Goal: Task Accomplishment & Management: Manage account settings

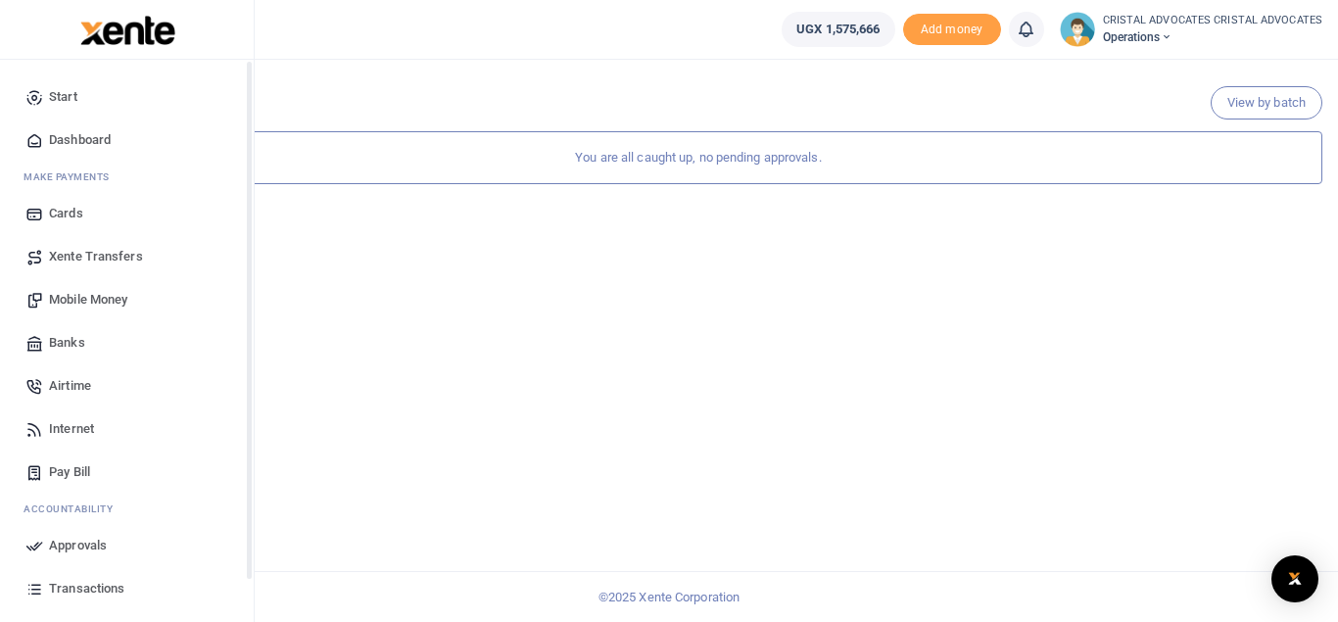
click at [98, 302] on span "Mobile Money" at bounding box center [88, 300] width 78 height 20
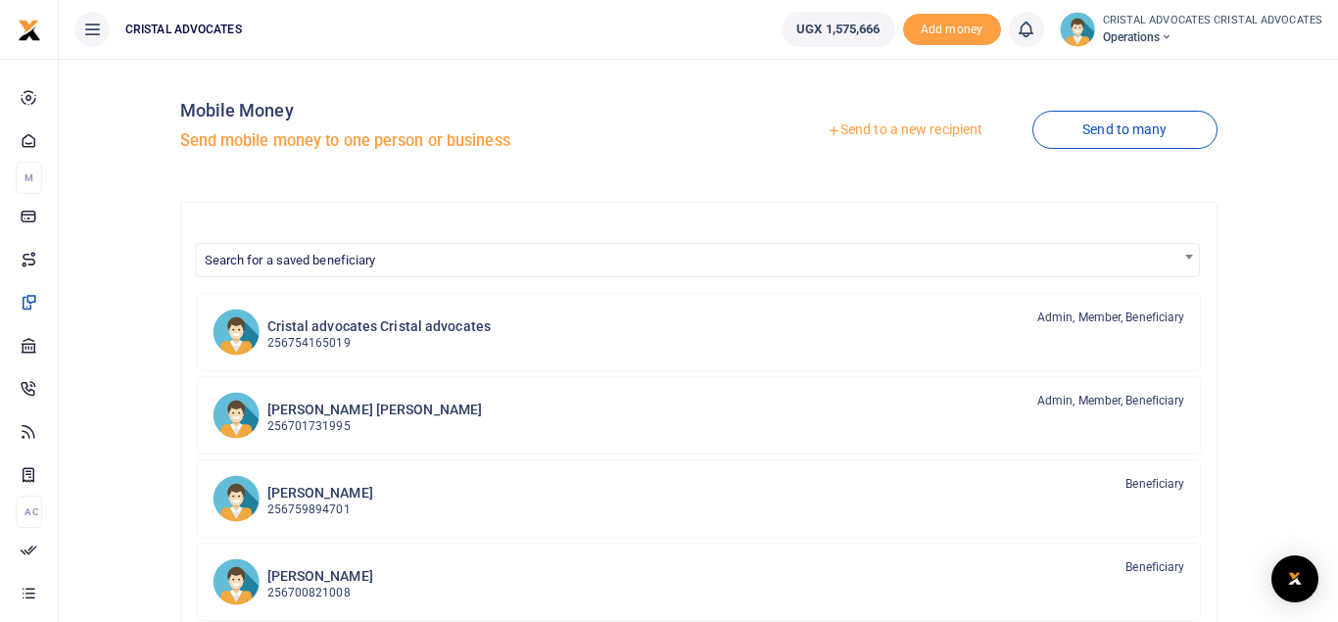
click at [894, 142] on link "Send to a new recipient" at bounding box center [905, 130] width 256 height 35
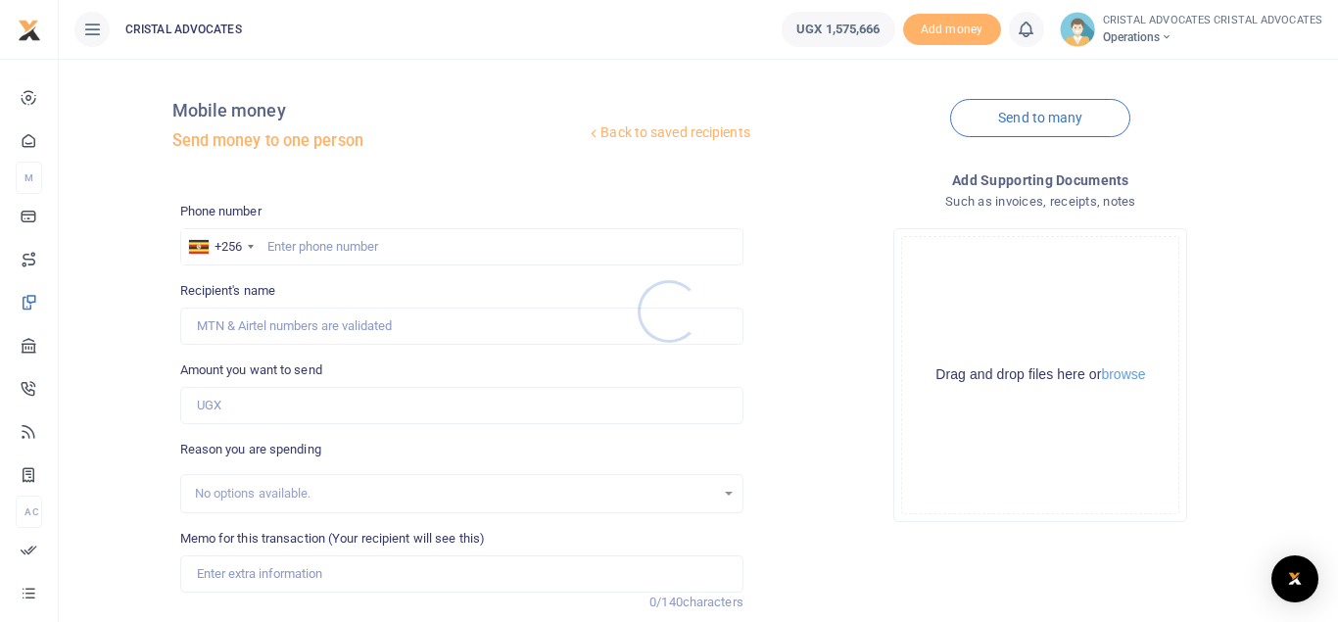
click at [346, 239] on div at bounding box center [669, 311] width 1338 height 622
click at [275, 244] on input "text" at bounding box center [461, 246] width 563 height 37
type input "773767592"
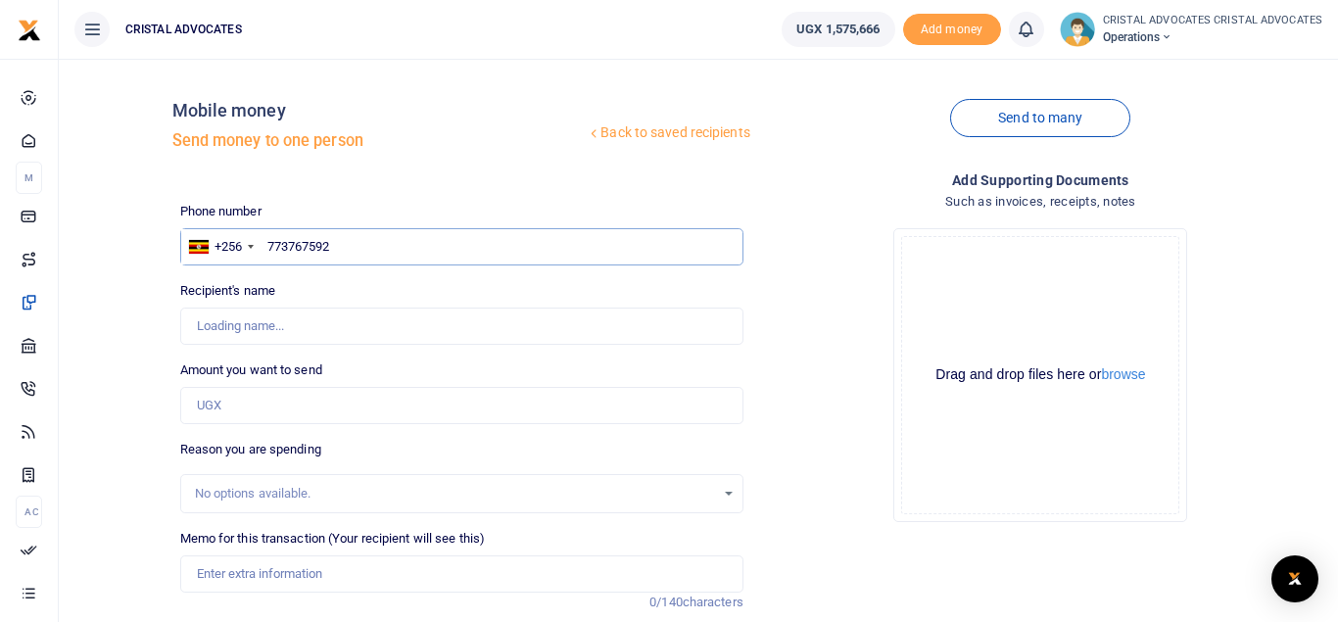
type input "Simon Peter Senkungu"
type input "773767592"
click at [252, 410] on input "Amount you want to send" at bounding box center [461, 405] width 563 height 37
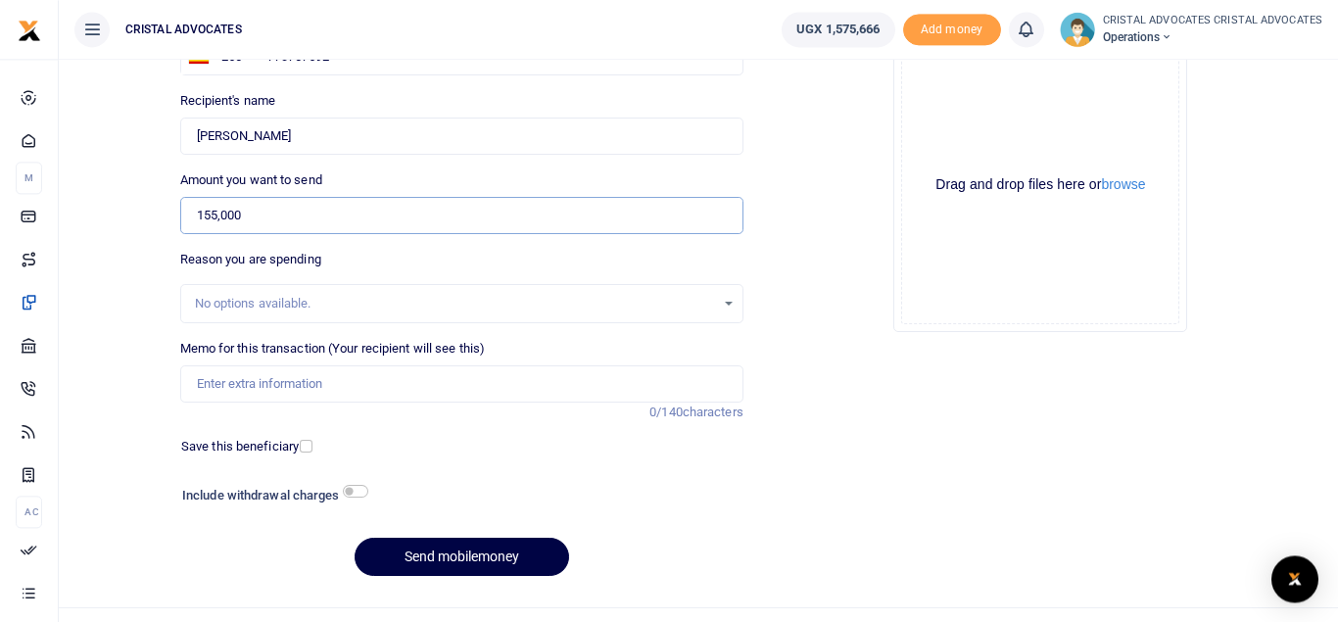
scroll to position [226, 0]
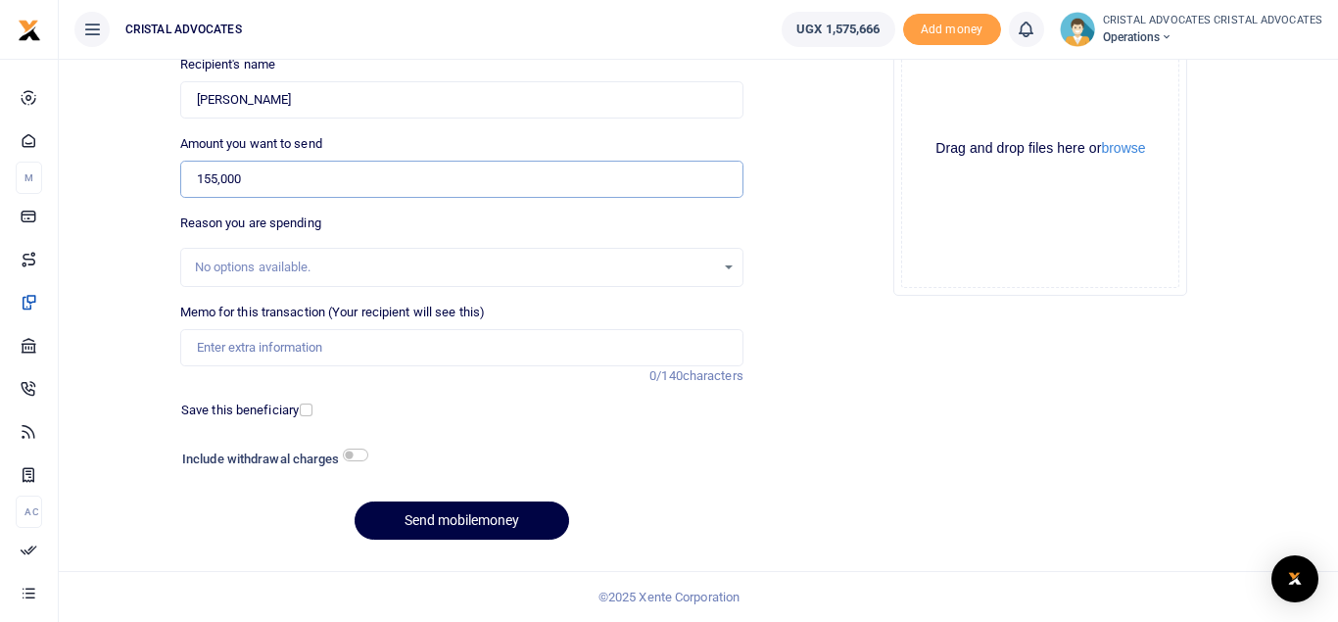
type input "155,000"
click at [275, 338] on input "Memo for this transaction (Your recipient will see this)" at bounding box center [461, 347] width 563 height 37
paste input "Facilitation for obtaining a CDR and SMS for one MTN plus withdrawal fees"
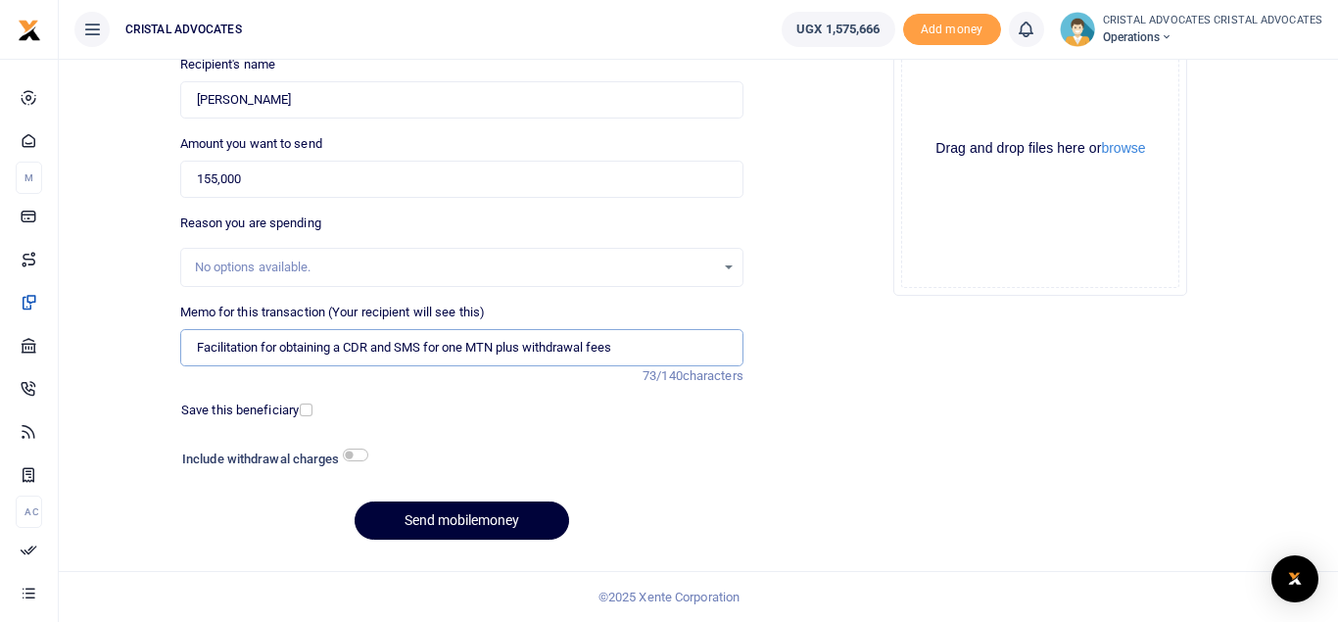
type input "Facilitation for obtaining a CDR and SMS for one MTN plus withdrawal fees"
click at [454, 517] on button "Send mobilemoney" at bounding box center [462, 521] width 215 height 38
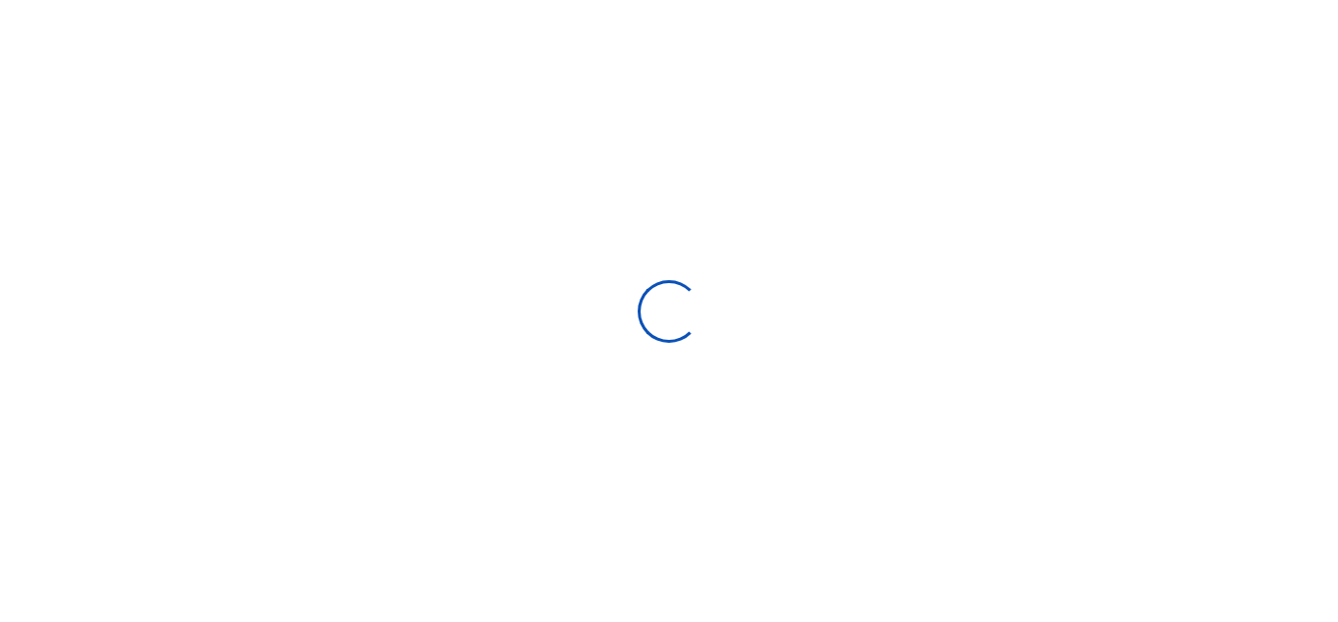
select select "Loading bundles"
select select
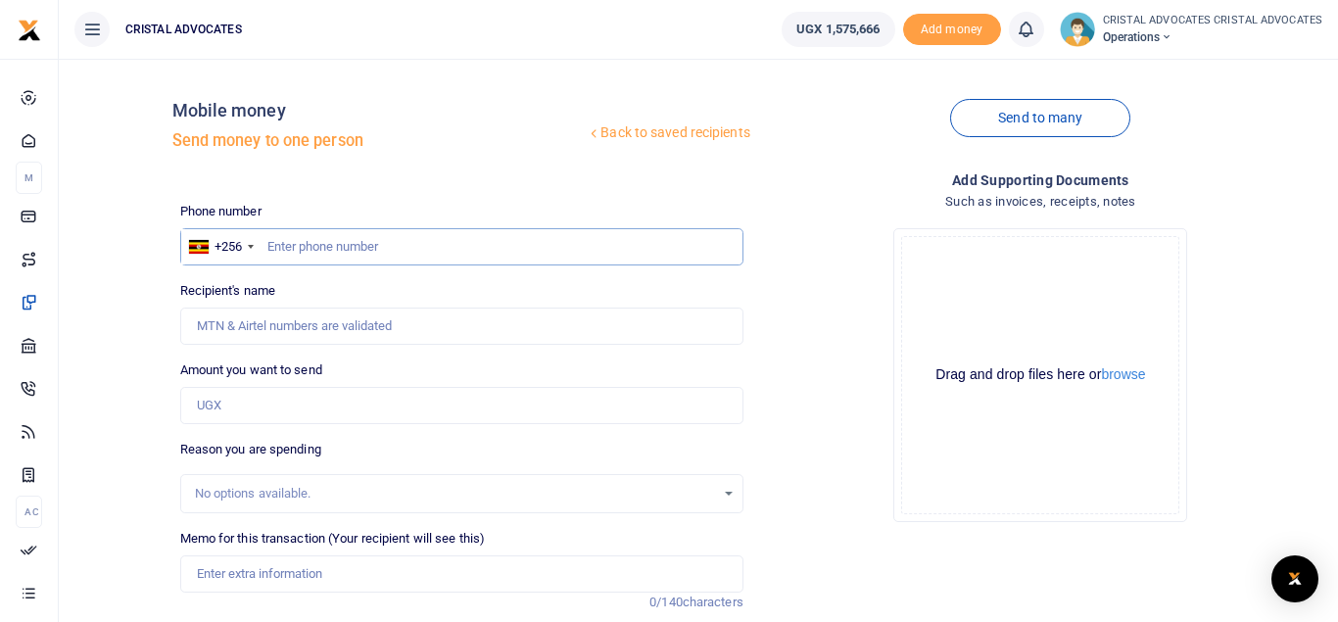
click at [413, 249] on input "text" at bounding box center [461, 246] width 563 height 37
type input "754085664"
type input "Lincoln Kalema"
type input "754085664"
click at [266, 405] on input "Amount you want to send" at bounding box center [461, 405] width 563 height 37
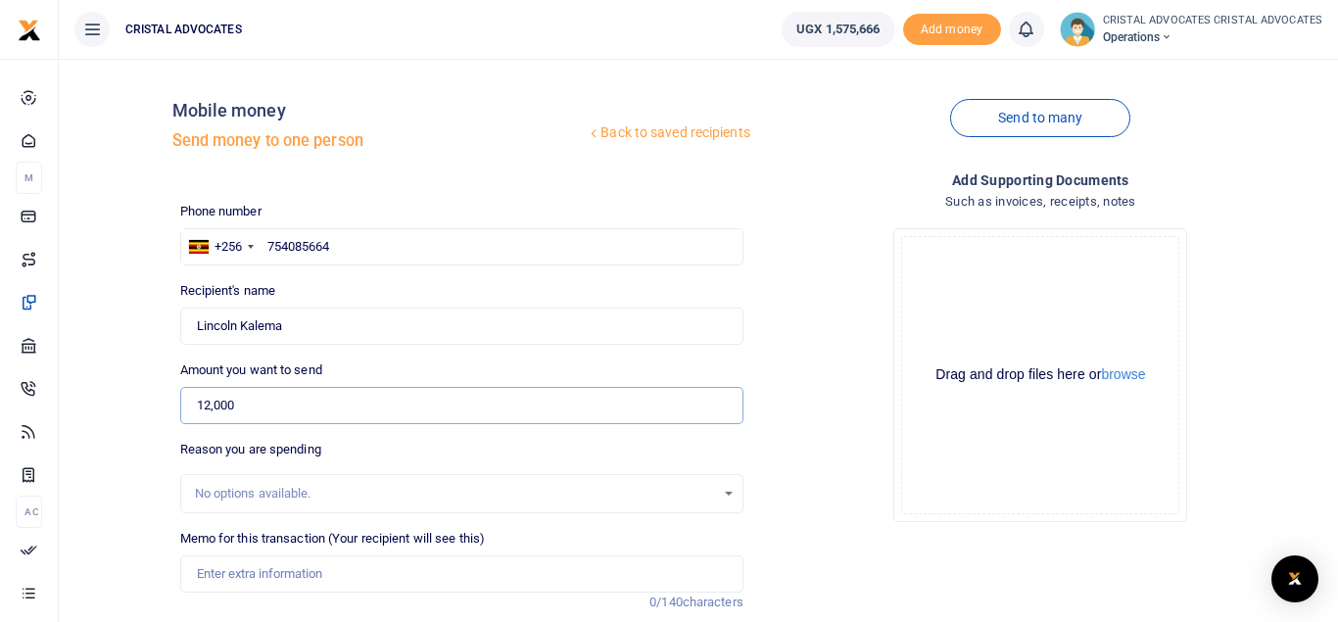
type input "12,000"
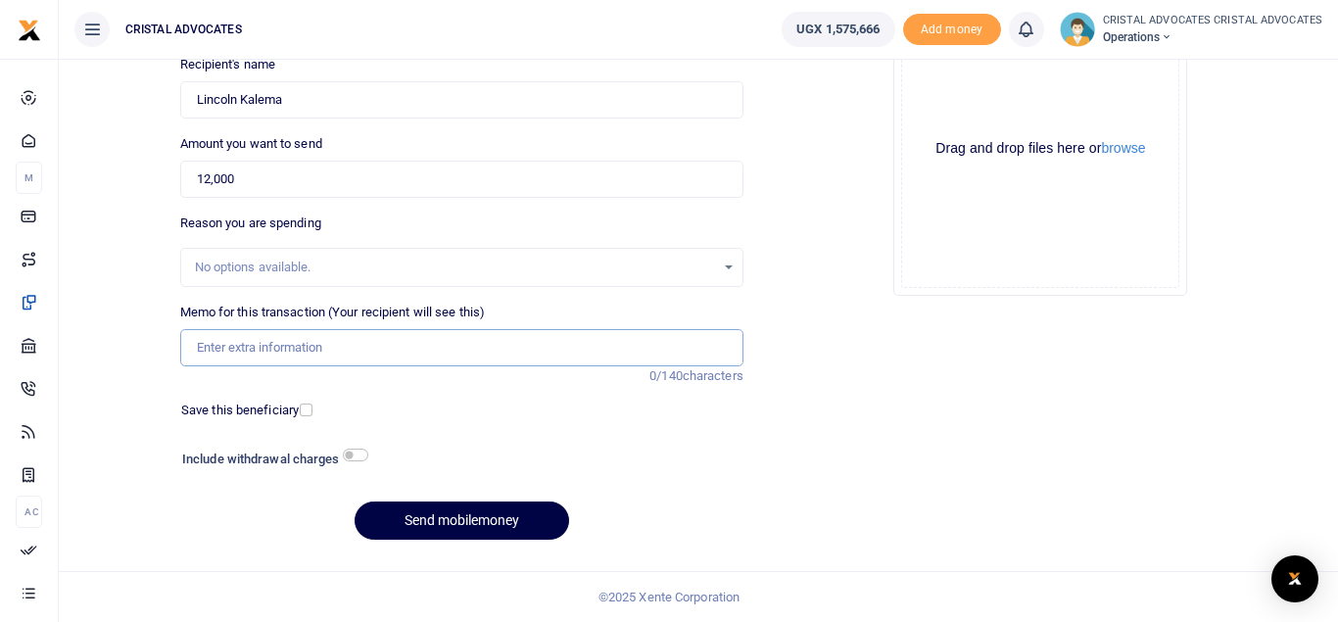
click at [275, 347] on input "Memo for this transaction (Your recipient will see this)" at bounding box center [461, 347] width 563 height 37
paste input "Facilitation for obtaining a CDR and SMS for one MTN plus withdrawal fees"
type input "F"
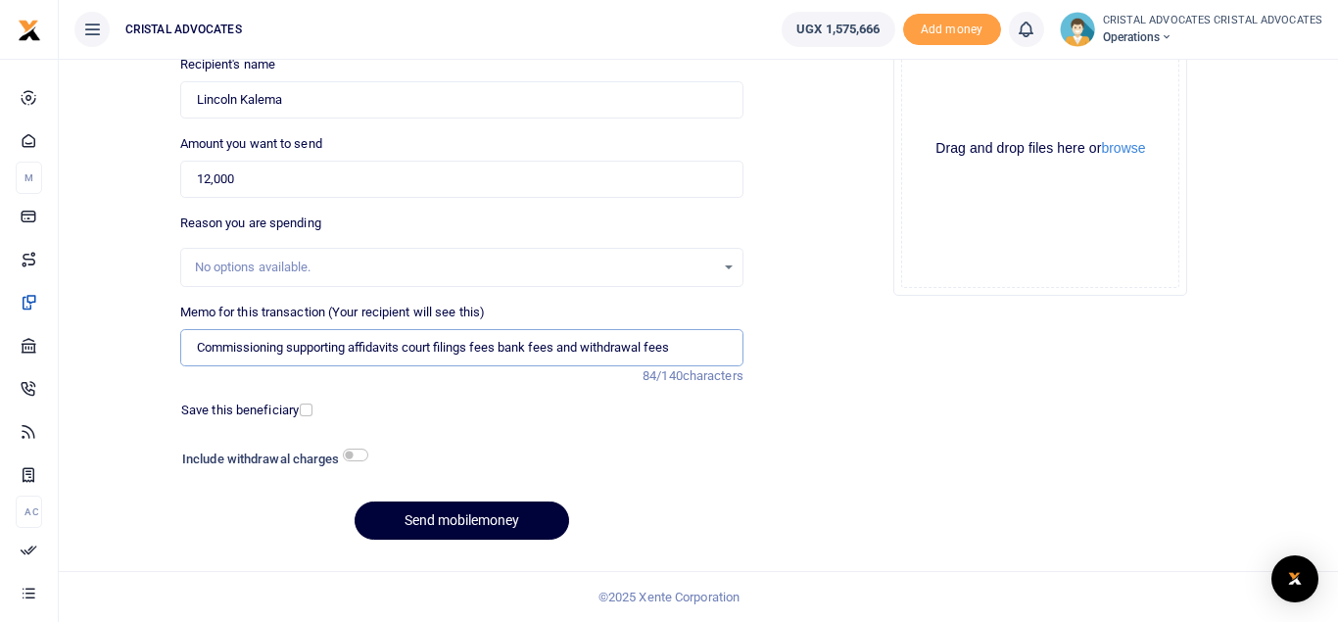
type input "Commissioning supporting affidavits court filings fees bank fees and withdrawal…"
click at [468, 513] on button "Send mobilemoney" at bounding box center [462, 521] width 215 height 38
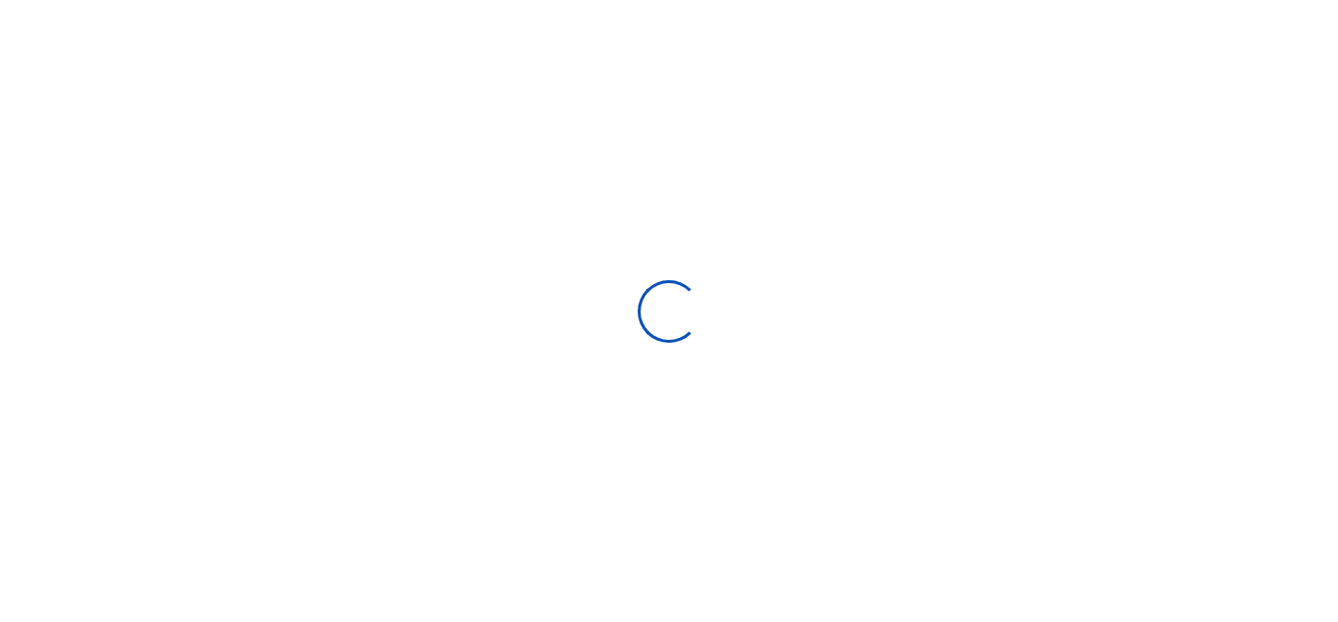
select select "Loading bundles"
select select
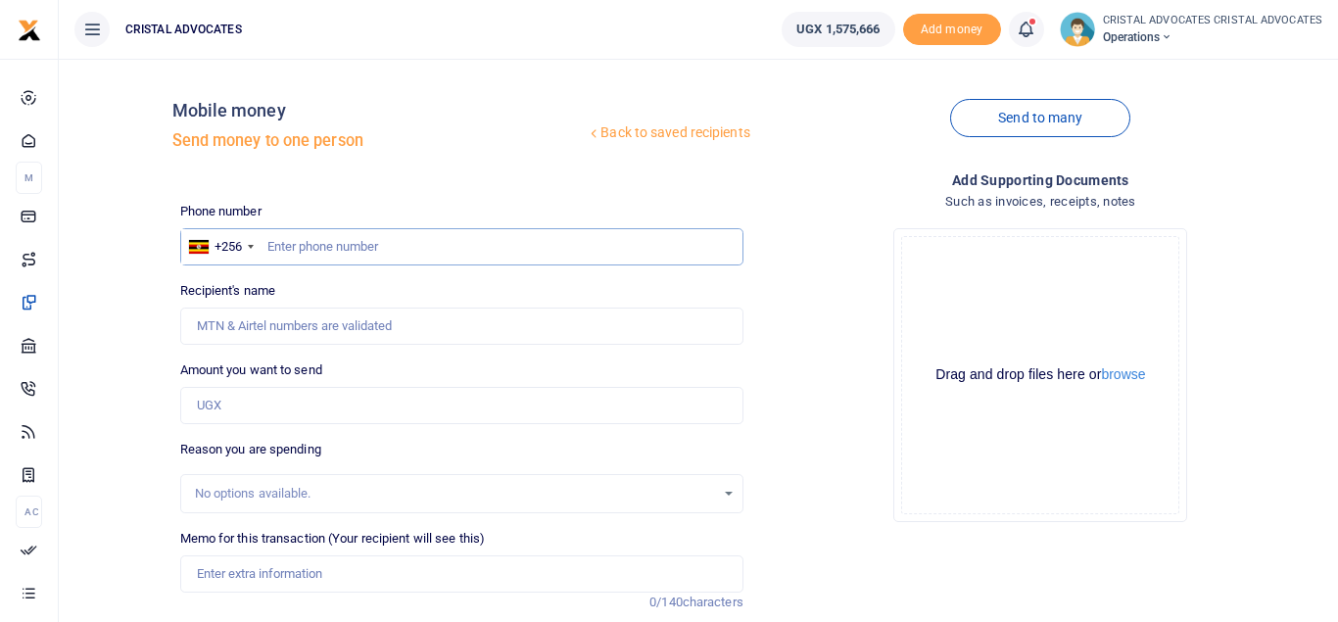
click at [344, 239] on input "text" at bounding box center [461, 246] width 563 height 37
type input "773767592"
type input "Simon Peter Senkungu"
type input "773767592"
click at [249, 407] on input "Amount you want to send" at bounding box center [461, 405] width 563 height 37
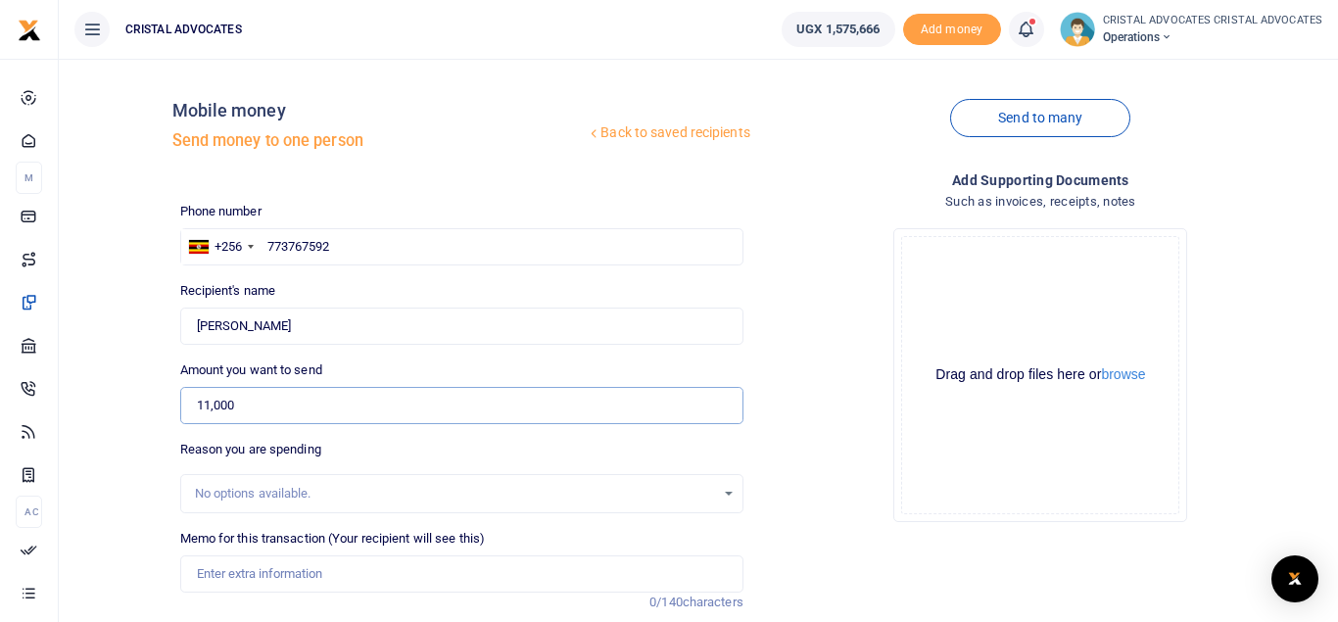
type input "11,000"
click at [271, 562] on input "Memo for this transaction (Your recipient will see this)" at bounding box center [461, 574] width 563 height 37
paste input "Sending a third-party application to Gulu (10,000/-)"
click at [533, 586] on input "Sending a third-party application to Gulu (10,000/-)" at bounding box center [461, 574] width 563 height 37
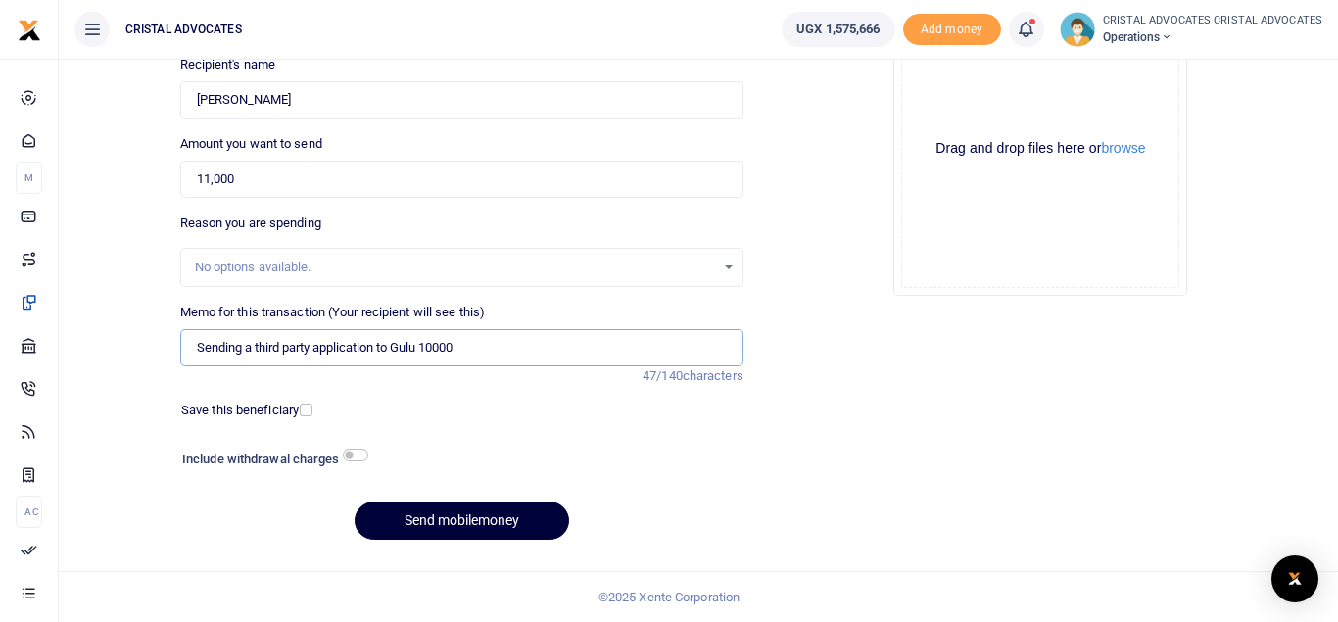
type input "Sending a third party application to Gulu 10000"
click at [463, 514] on button "Send mobilemoney" at bounding box center [462, 521] width 215 height 38
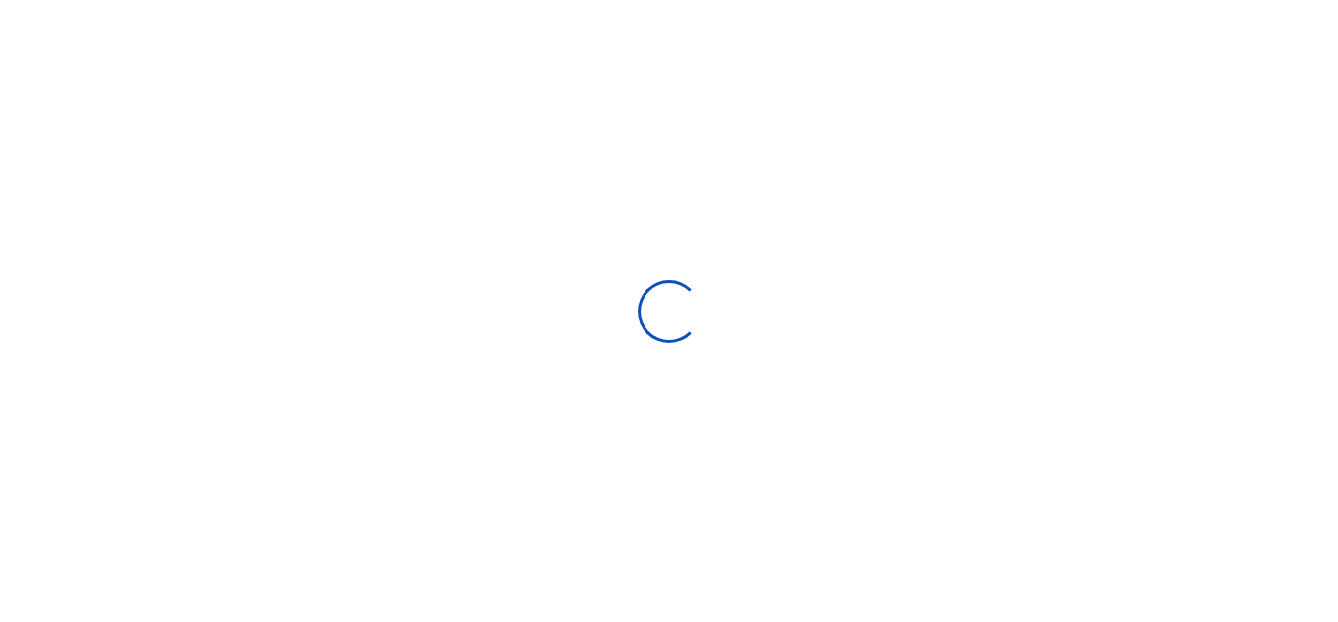
select select
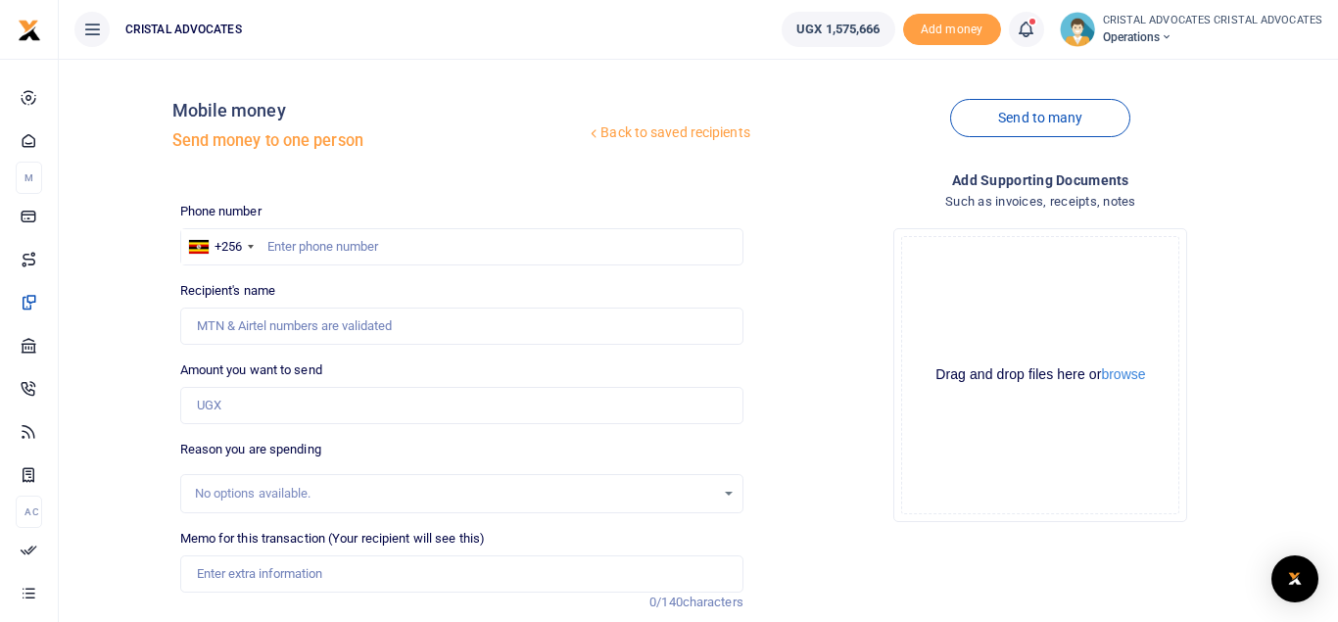
click at [1027, 25] on icon at bounding box center [1026, 30] width 20 height 22
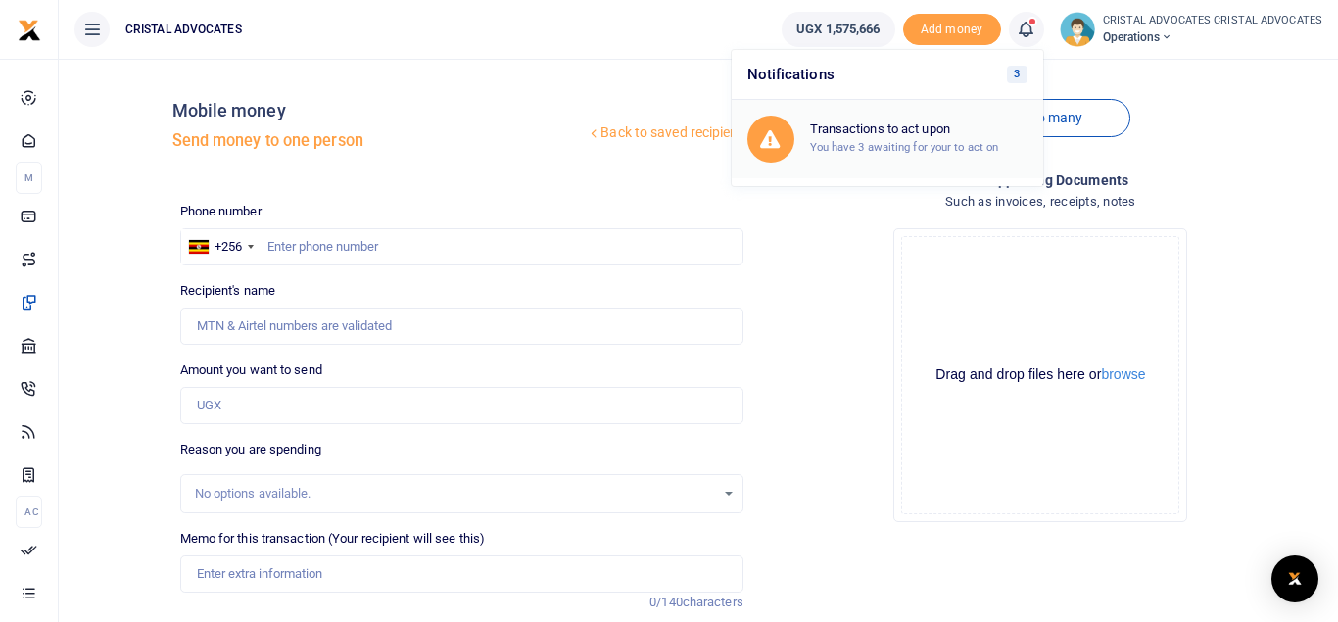
click at [966, 124] on h6 "Transactions to act upon" at bounding box center [919, 129] width 218 height 16
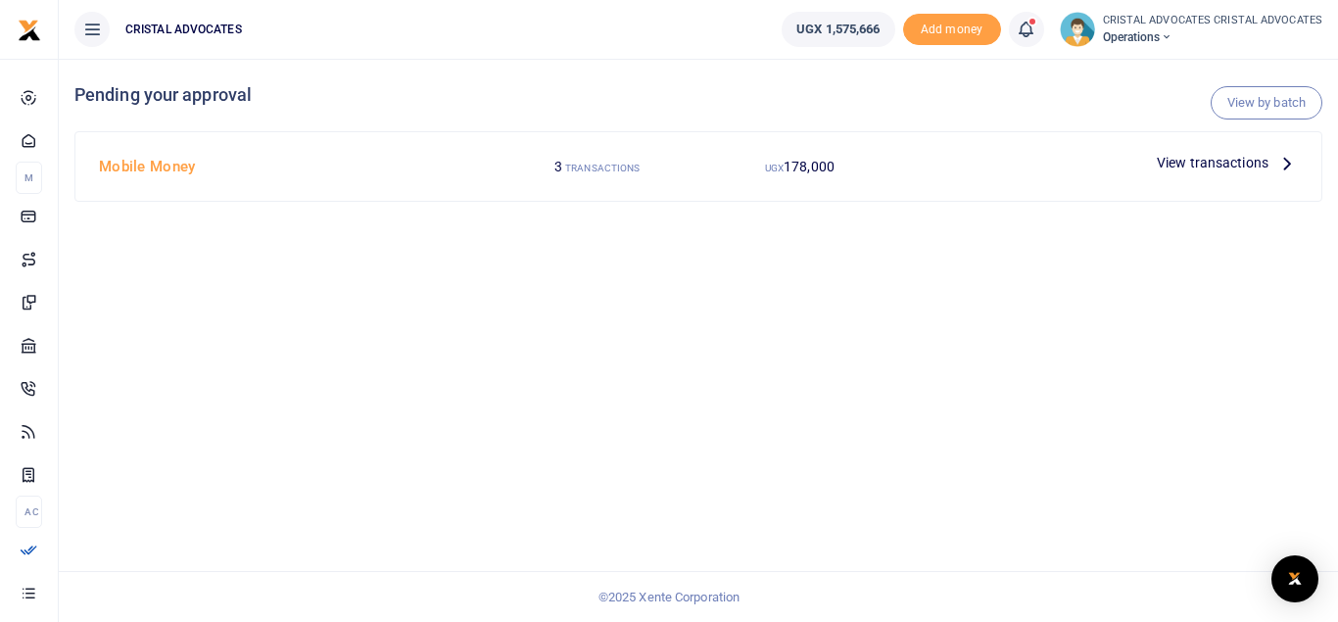
click at [1234, 154] on span "View transactions" at bounding box center [1213, 163] width 112 height 22
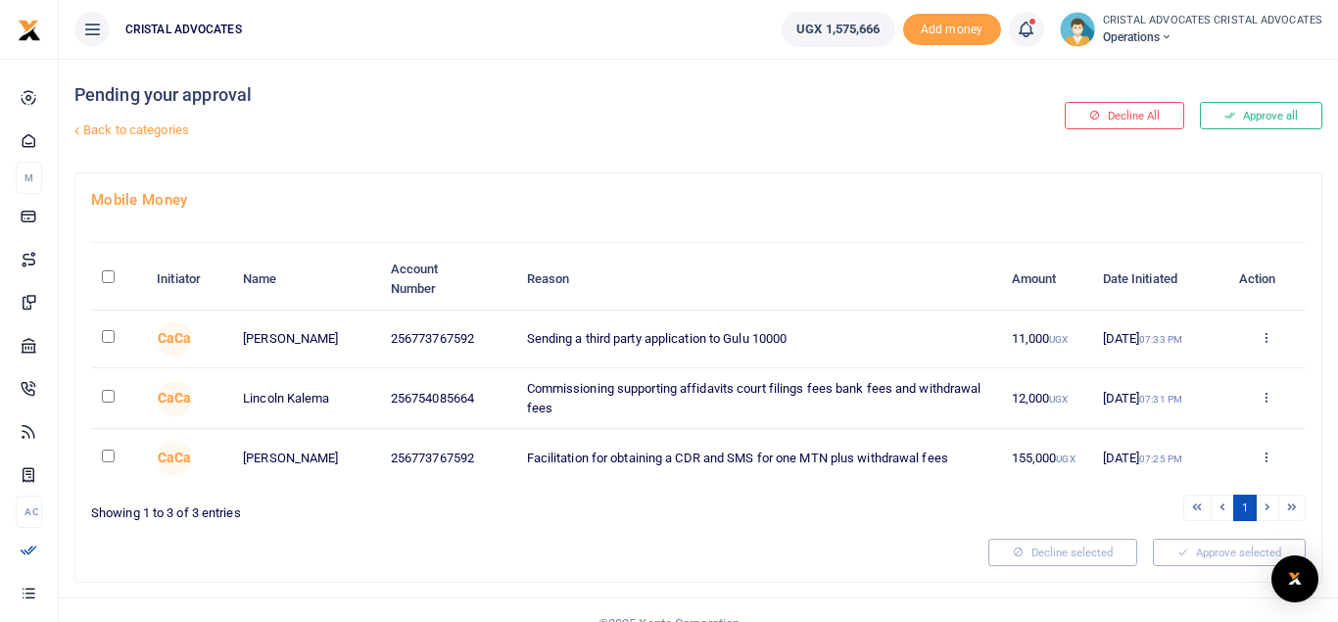
click at [1255, 115] on button "Approve all" at bounding box center [1261, 115] width 122 height 27
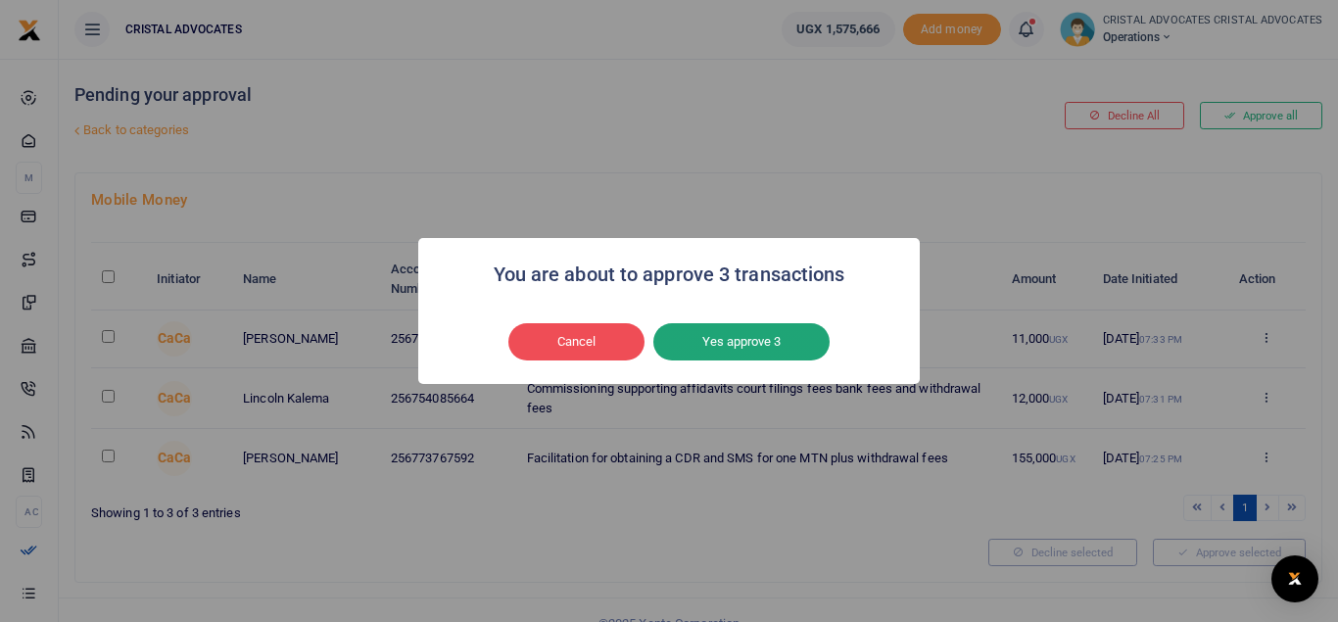
click at [743, 356] on button "Yes approve 3" at bounding box center [742, 341] width 176 height 37
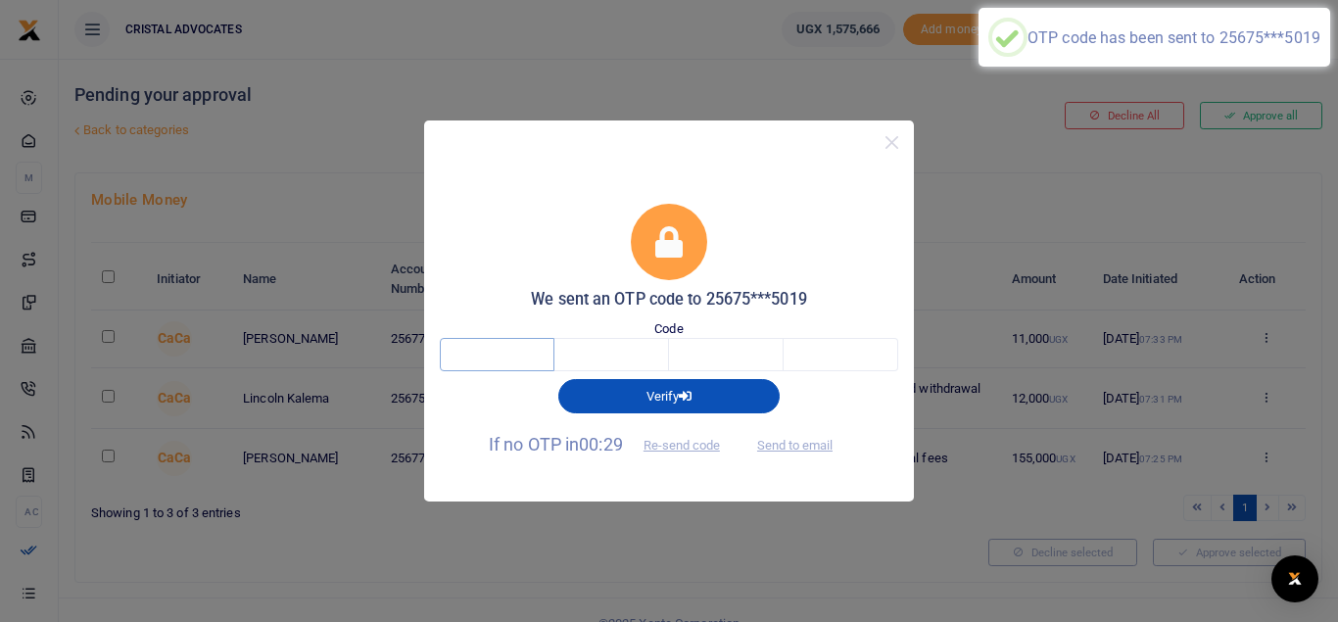
click at [472, 353] on input "text" at bounding box center [497, 354] width 115 height 33
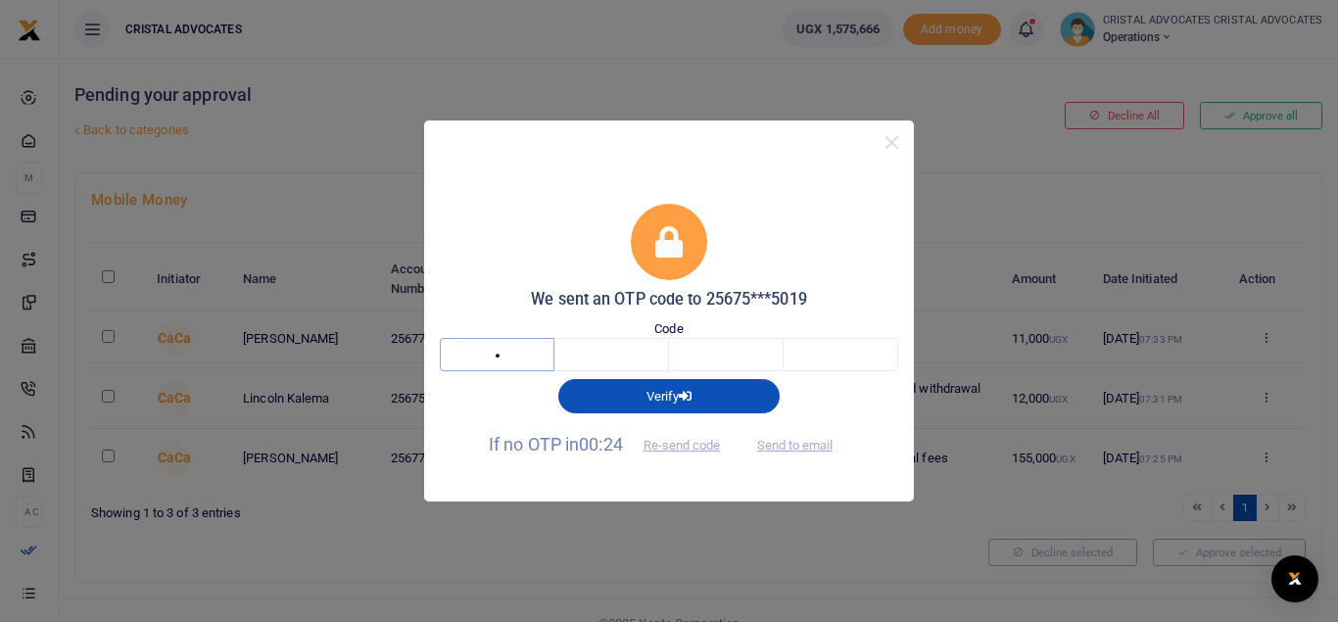
type input "1"
type input "3"
type input "2"
type input "6"
type input "5"
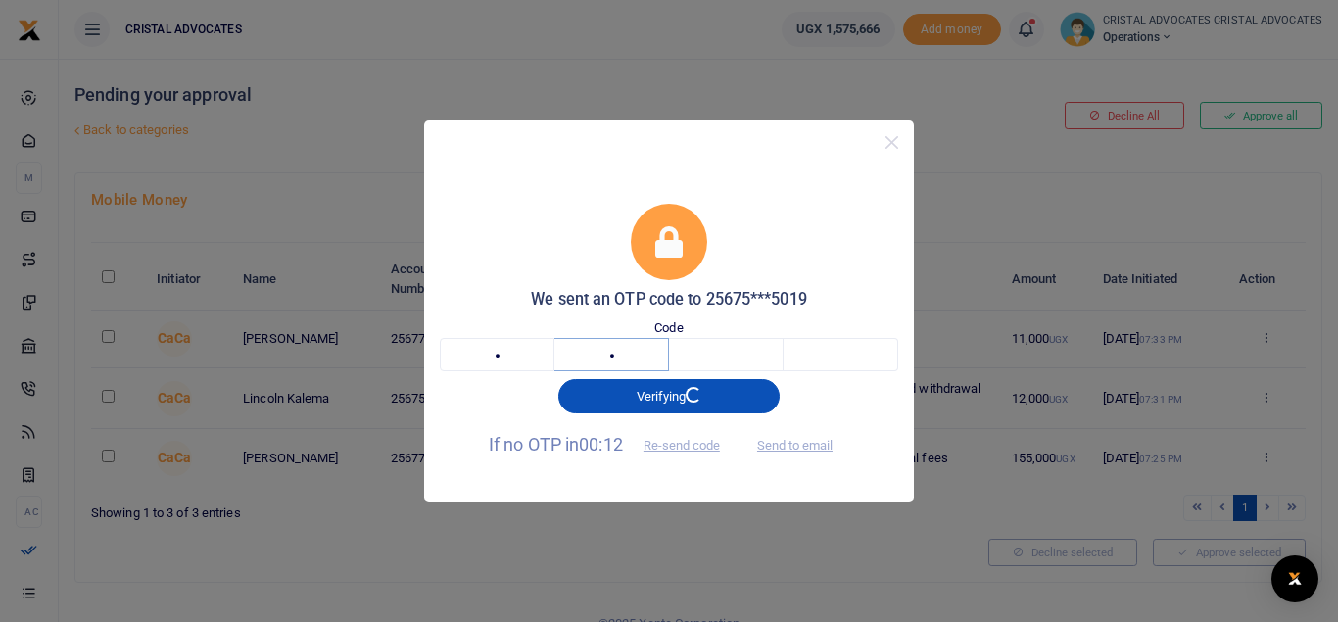
type input "3"
type input "2"
type input "5"
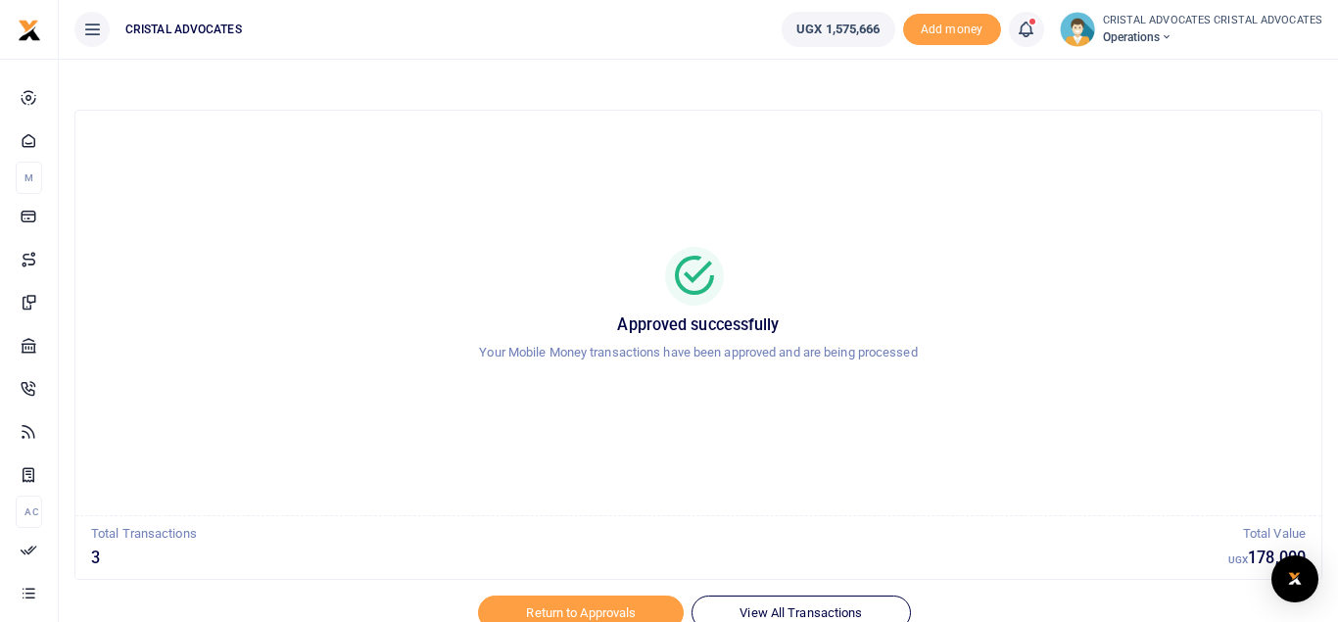
click at [472, 353] on p "Your Mobile Money transactions have been approved and are being processed" at bounding box center [698, 353] width 1199 height 21
click at [1025, 16] on link at bounding box center [1026, 29] width 35 height 35
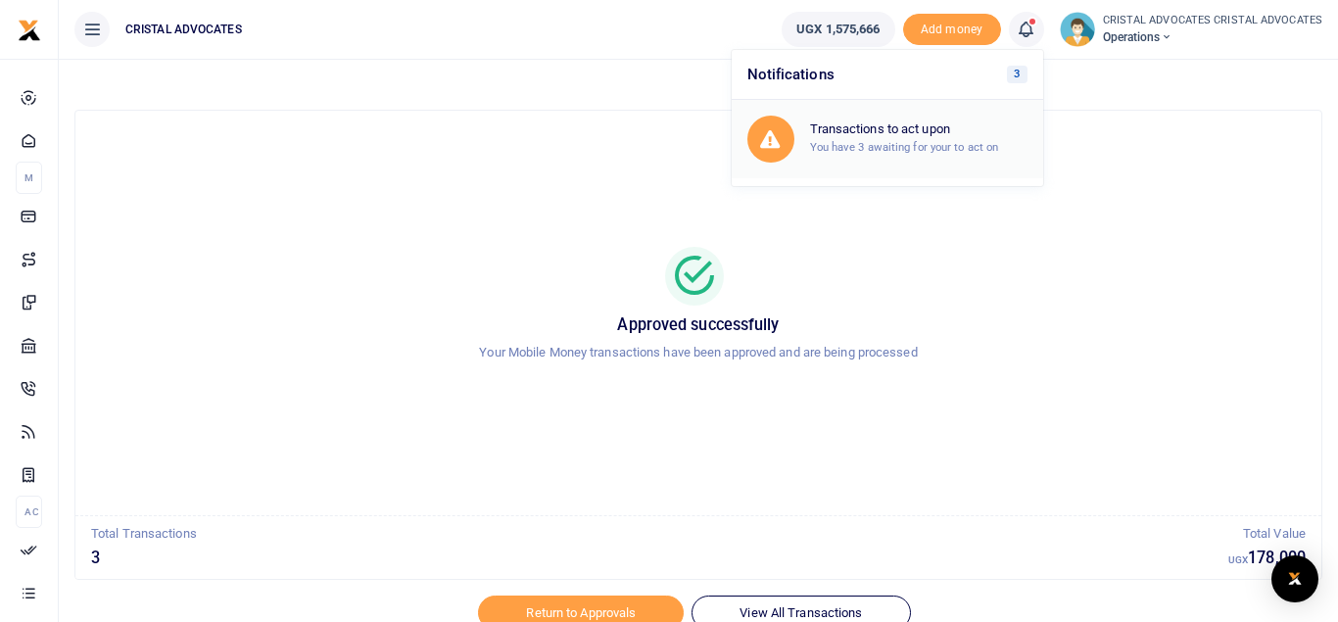
click at [962, 123] on h6 "Transactions to act upon" at bounding box center [919, 129] width 218 height 16
